Goal: Task Accomplishment & Management: Complete application form

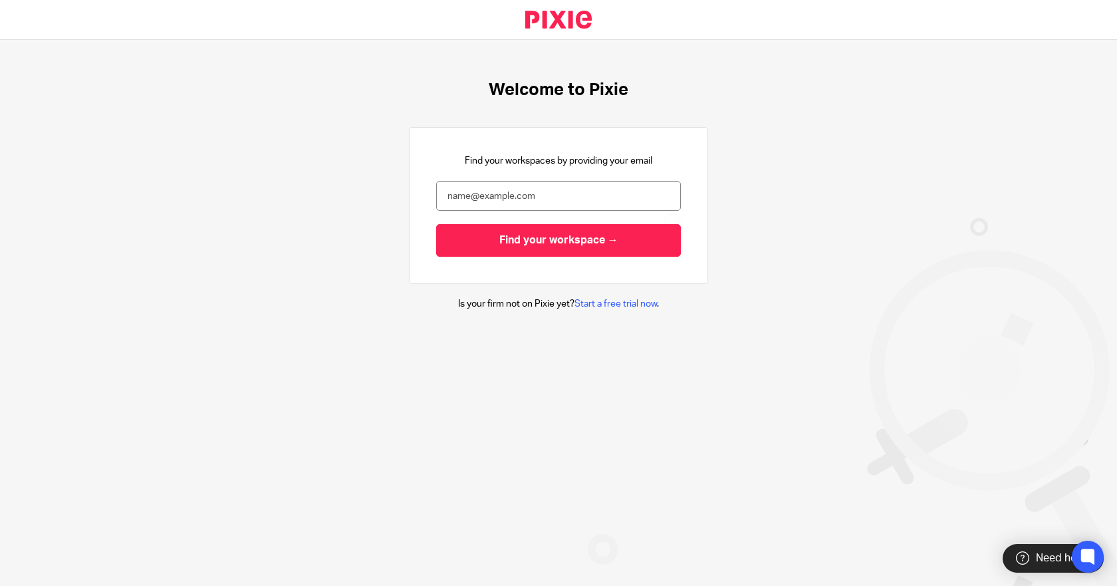
click at [562, 177] on div "Find your workspaces by providing your email Find your workspace →" at bounding box center [558, 205] width 245 height 102
click at [554, 192] on input "email" at bounding box center [558, 196] width 245 height 30
click at [643, 188] on input "email" at bounding box center [558, 196] width 245 height 30
click at [0, 585] on com-1password-button at bounding box center [0, 586] width 0 height 0
click at [517, 190] on input "email" at bounding box center [558, 196] width 245 height 30
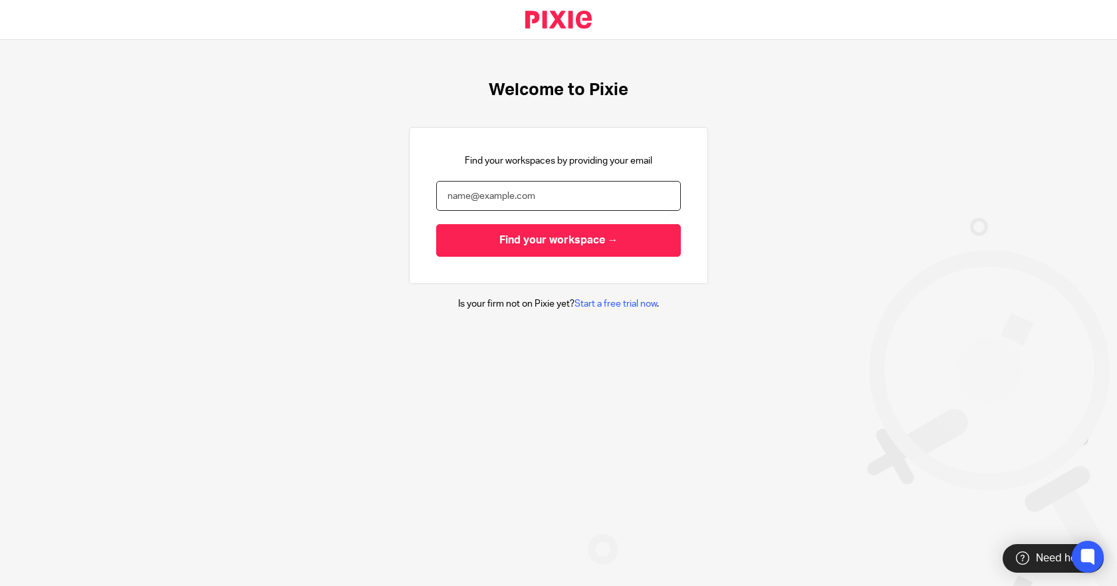
click at [517, 190] on input "email" at bounding box center [558, 196] width 245 height 30
click at [0, 585] on com-1password-button at bounding box center [0, 586] width 0 height 0
type input "[PERSON_NAME][EMAIL_ADDRESS][DOMAIN_NAME]"
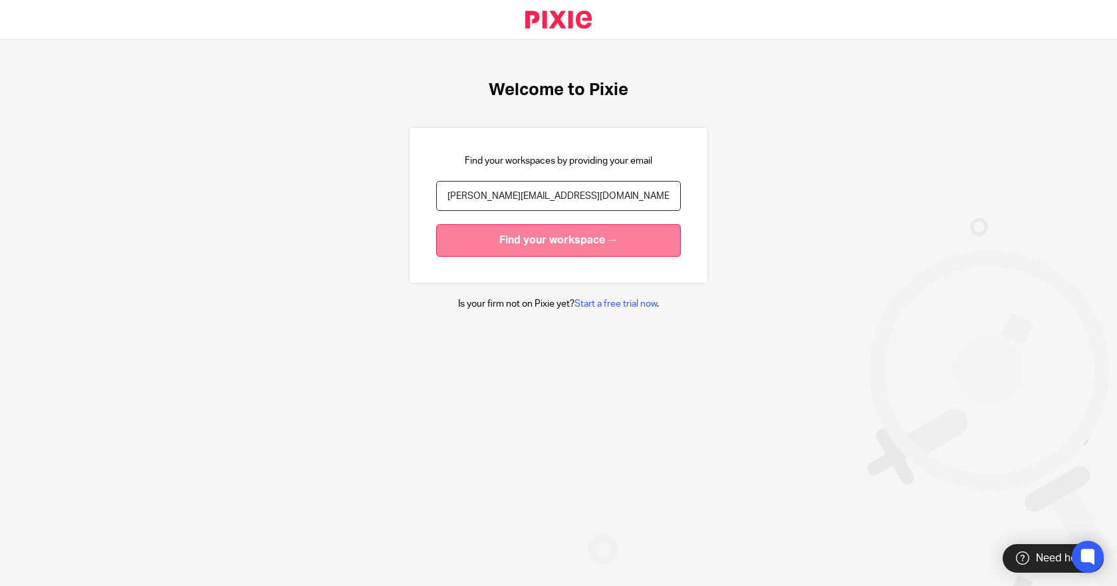
click at [518, 236] on input "Find your workspace →" at bounding box center [558, 240] width 245 height 33
